Goal: Check status

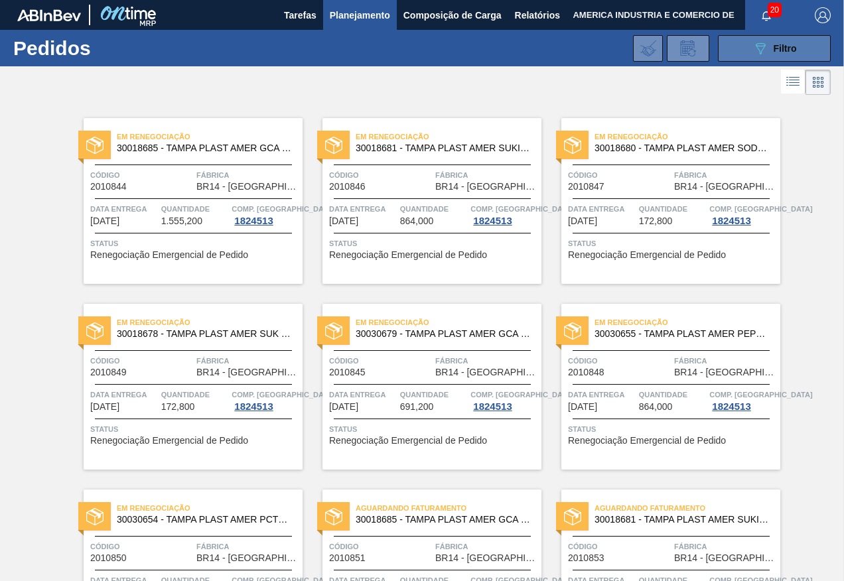
click at [752, 47] on icon "089F7B8B-B2A5-4AFE-B5C0-19BA573D28AC" at bounding box center [760, 48] width 16 height 16
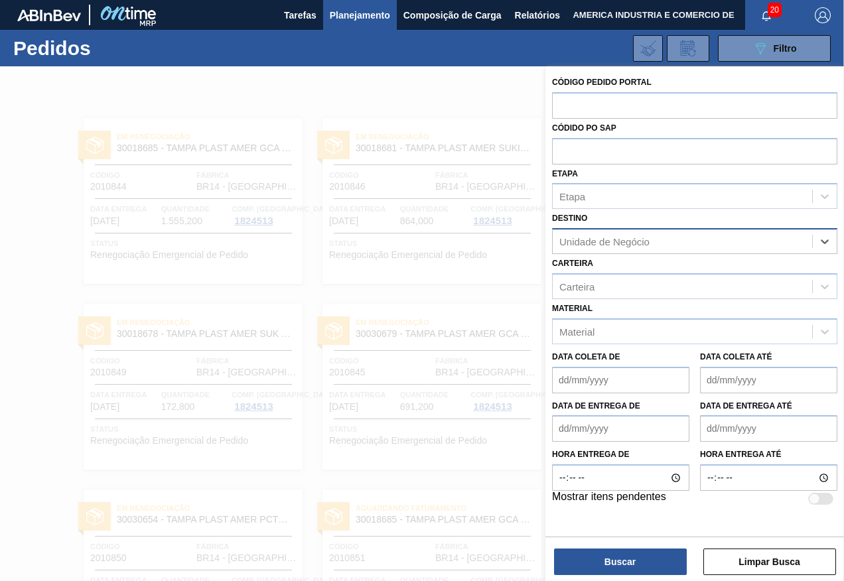
drag, startPoint x: 805, startPoint y: 243, endPoint x: 769, endPoint y: 246, distance: 35.9
type input "sapucaia"
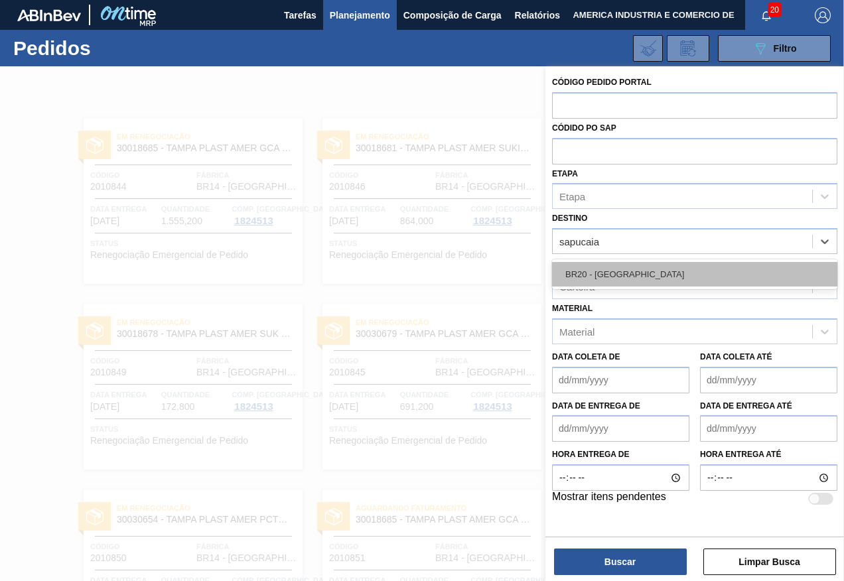
click at [695, 265] on div "BR20 - [GEOGRAPHIC_DATA]" at bounding box center [694, 274] width 285 height 25
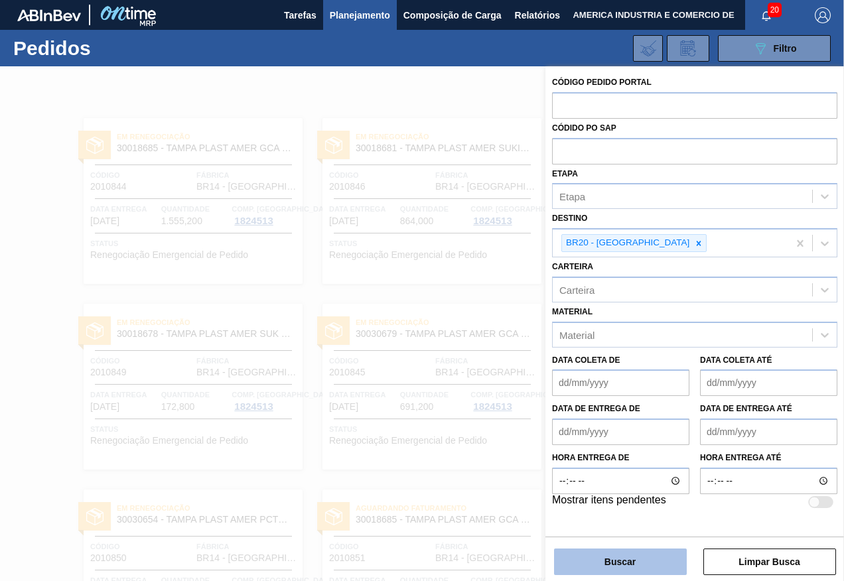
click at [622, 565] on button "Buscar" at bounding box center [620, 562] width 133 height 27
